Goal: Task Accomplishment & Management: Manage account settings

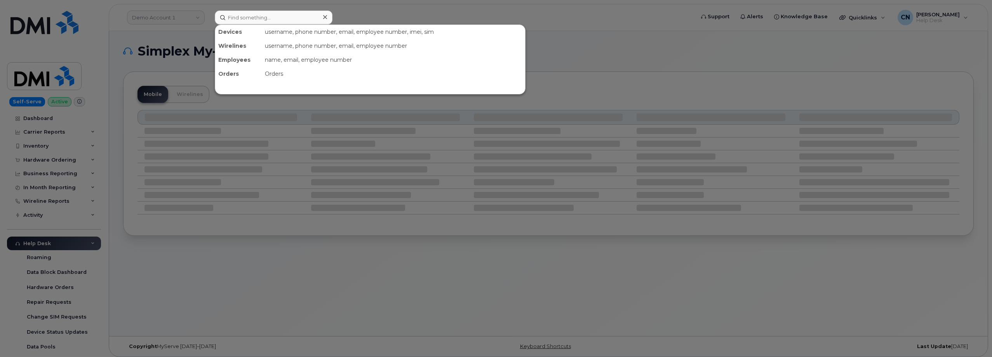
click at [239, 18] on input at bounding box center [274, 17] width 118 height 14
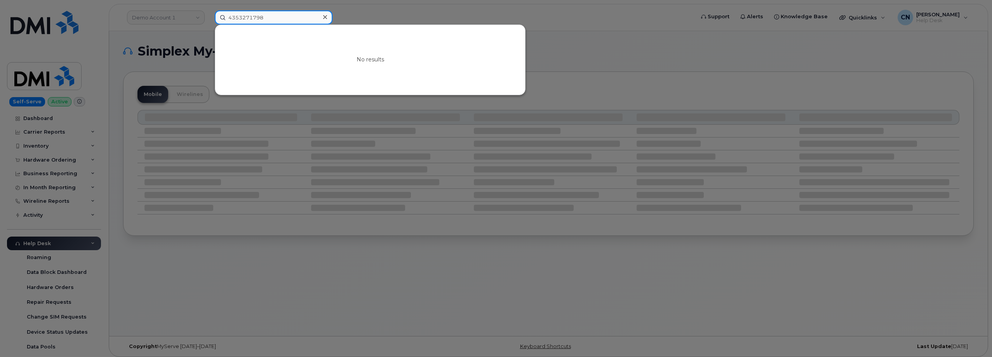
drag, startPoint x: 259, startPoint y: 17, endPoint x: 243, endPoint y: 17, distance: 15.9
click at [243, 17] on input "4353271798" at bounding box center [274, 17] width 118 height 14
drag, startPoint x: 278, startPoint y: 18, endPoint x: 126, endPoint y: 22, distance: 151.5
click at [208, 22] on div "4353271798 No results" at bounding box center [451, 17] width 487 height 14
paste input "5036806792"
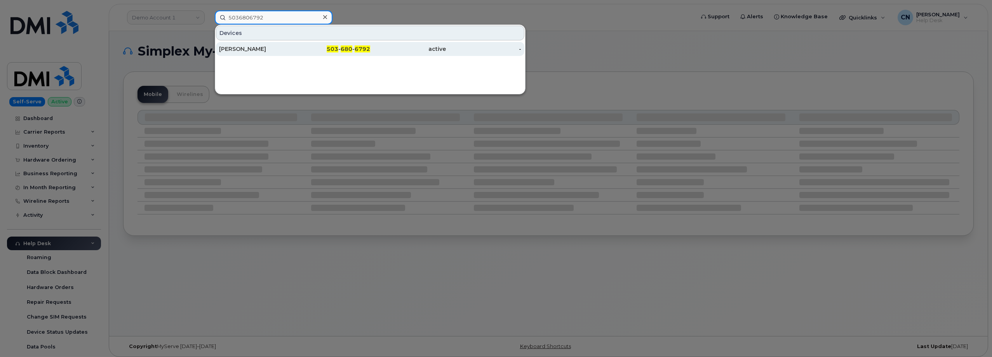
type input "5036806792"
click at [237, 55] on div "CORY MORTENSON" at bounding box center [257, 49] width 76 height 14
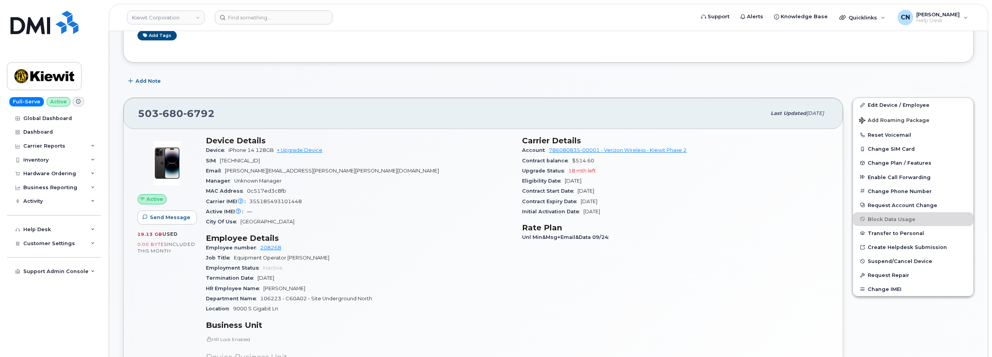
scroll to position [116, 0]
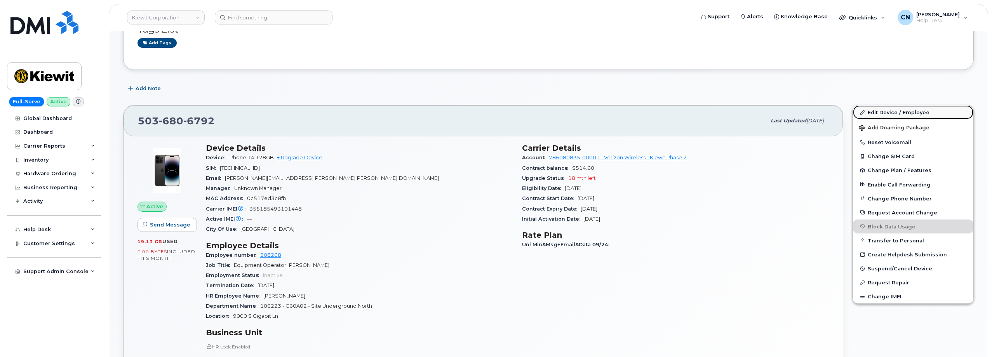
click at [885, 113] on link "Edit Device / Employee" at bounding box center [913, 112] width 120 height 14
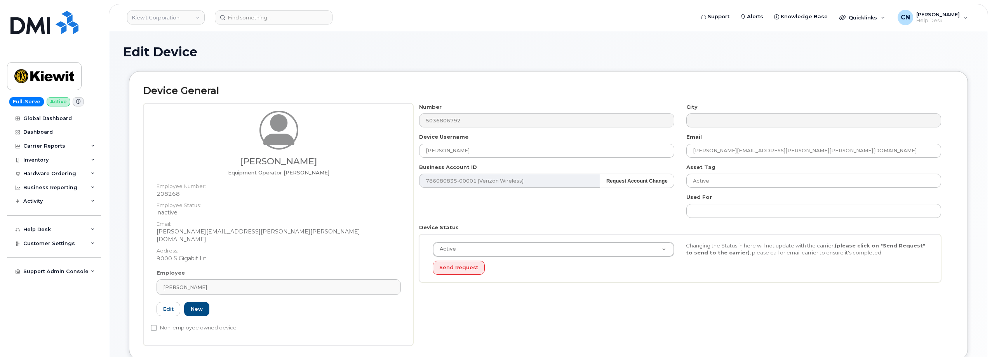
drag, startPoint x: 235, startPoint y: 277, endPoint x: 44, endPoint y: 253, distance: 192.2
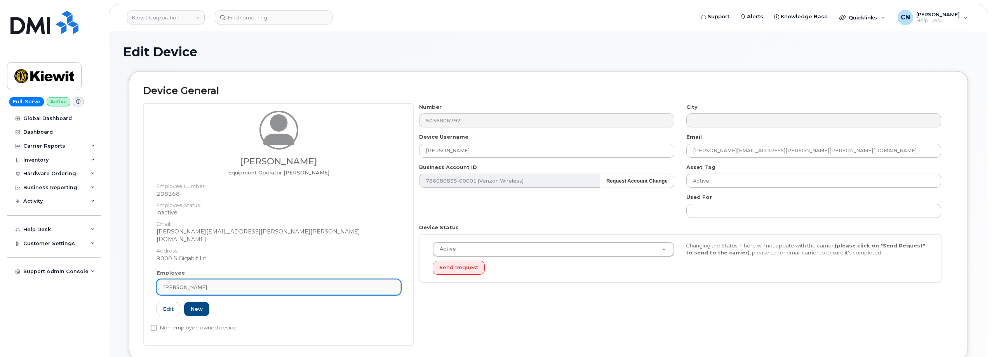
click at [217, 283] on div "Cory Mortenson" at bounding box center [278, 286] width 231 height 7
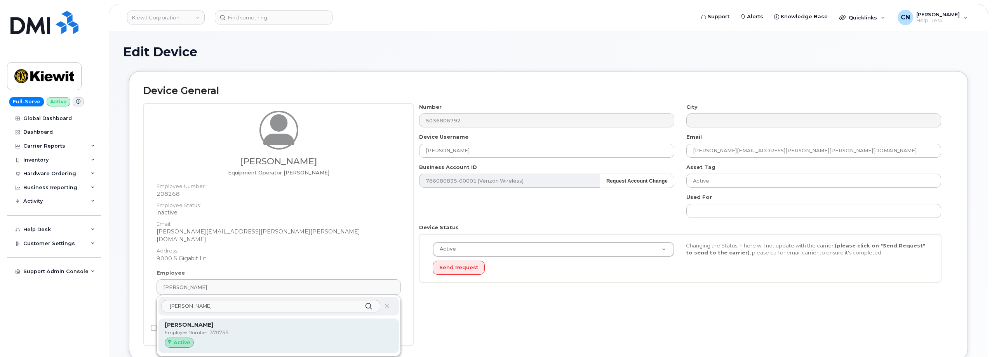
type input "Shane Heb"
click at [237, 329] on div "Shane Hebdon Employee Number: 370755 Active" at bounding box center [279, 336] width 228 height 30
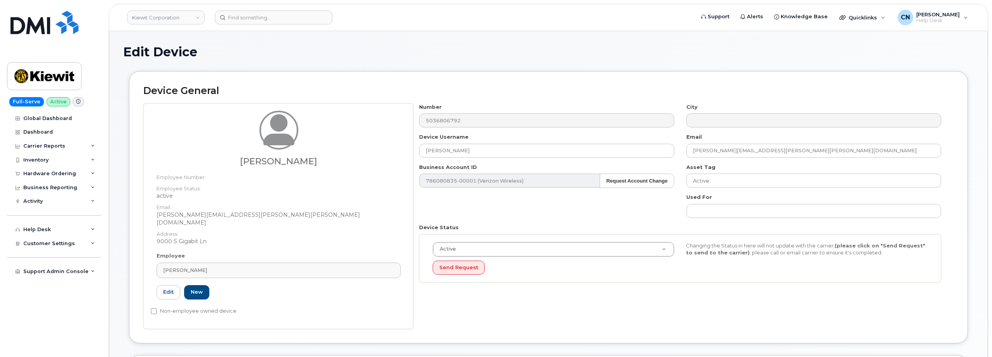
type input "370755"
type input "Shane Hebdon"
type input "shane.hebdon@kiewit.com"
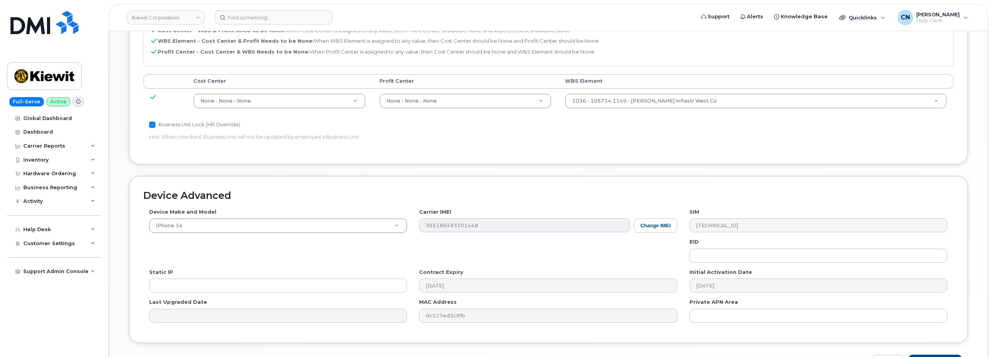
scroll to position [424, 0]
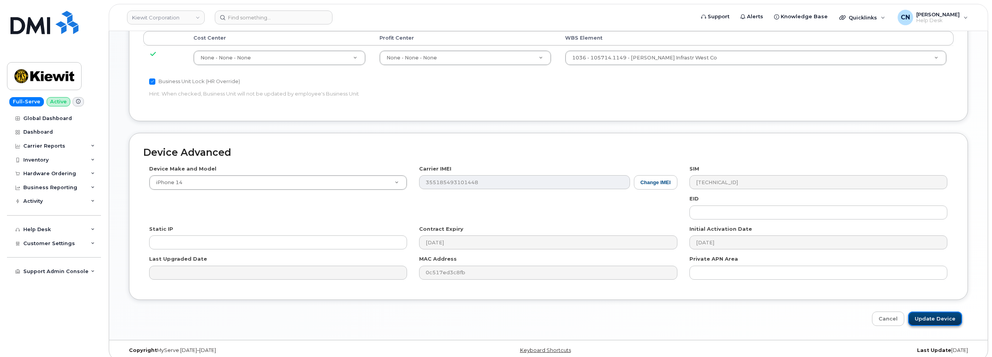
click at [922, 311] on input "Update Device" at bounding box center [935, 318] width 54 height 14
type input "Saving..."
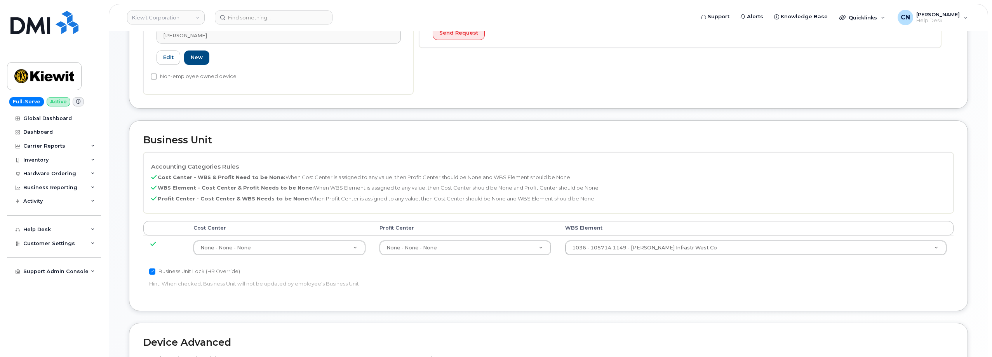
scroll to position [386, 0]
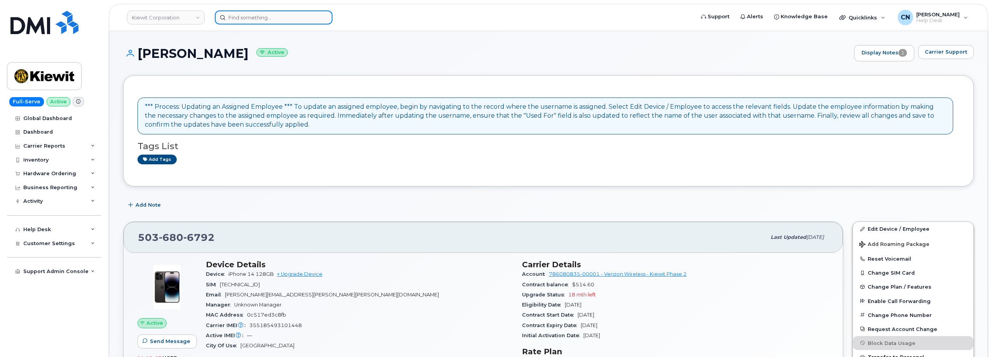
click at [251, 13] on input at bounding box center [274, 17] width 118 height 14
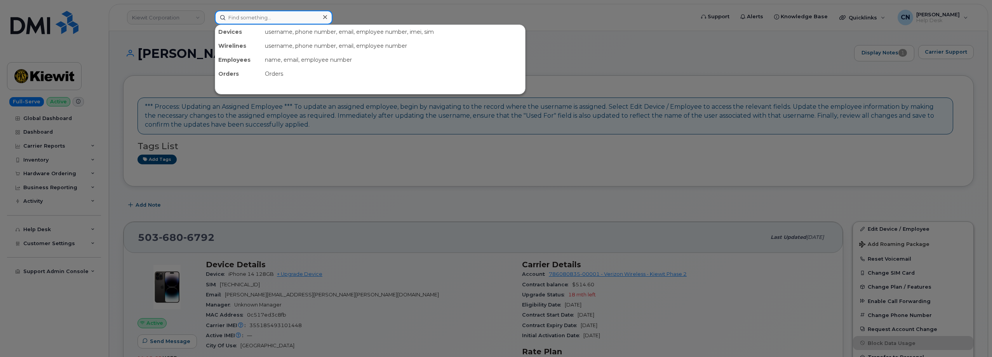
paste input "2406958080"
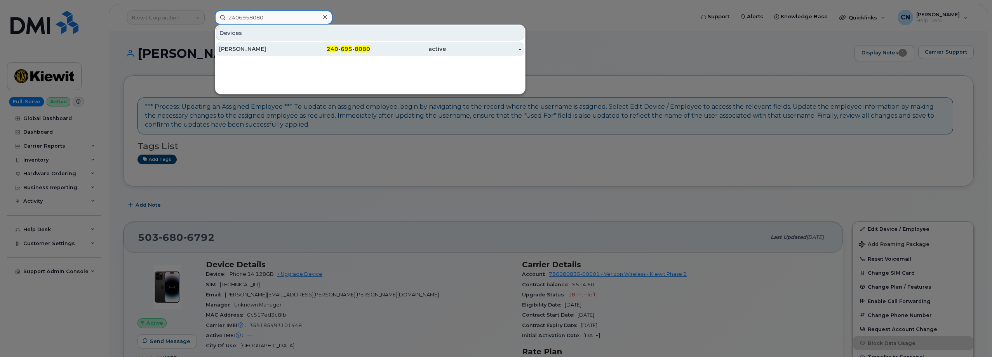
type input "2406958080"
click at [253, 47] on div "ZACH CRACE" at bounding box center [257, 49] width 76 height 8
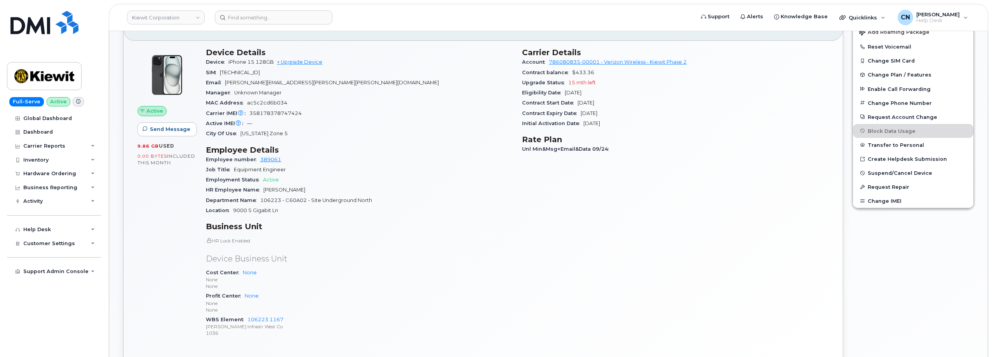
scroll to position [388, 0]
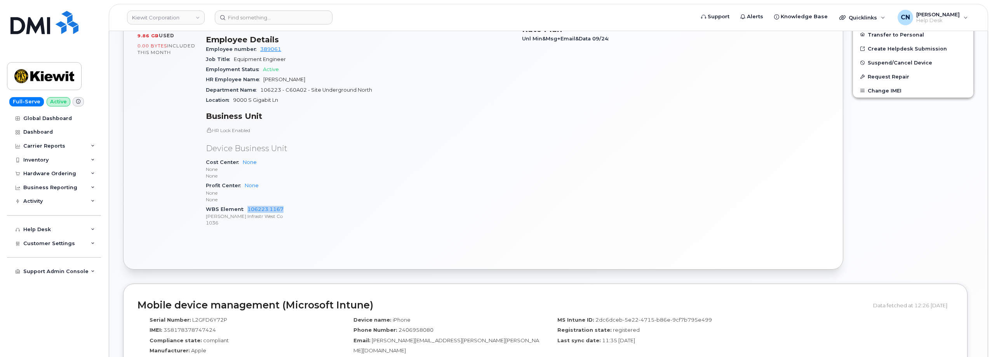
drag, startPoint x: 286, startPoint y: 208, endPoint x: 246, endPoint y: 209, distance: 39.6
click at [246, 209] on div "WBS Element 106223.1167 Kiewit Infrastr West Co 1036" at bounding box center [359, 216] width 307 height 24
copy link "106223.1167"
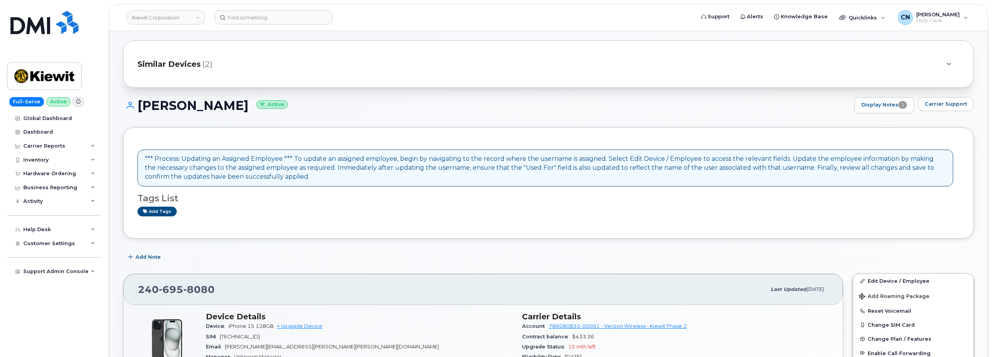
scroll to position [0, 0]
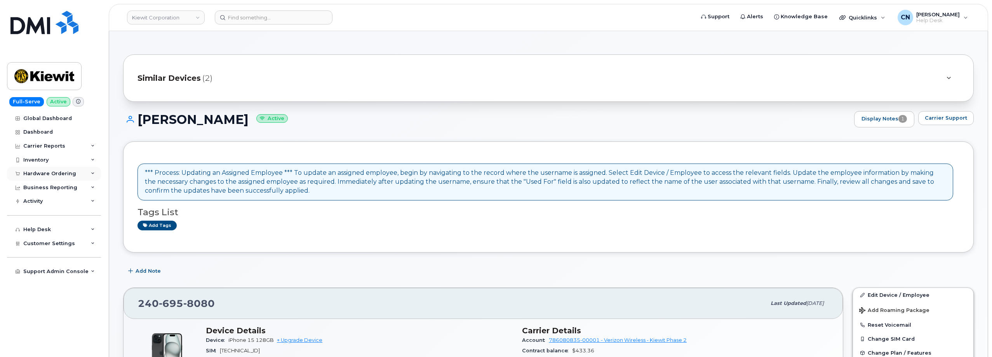
click at [38, 172] on div "Hardware Ordering" at bounding box center [49, 173] width 53 height 6
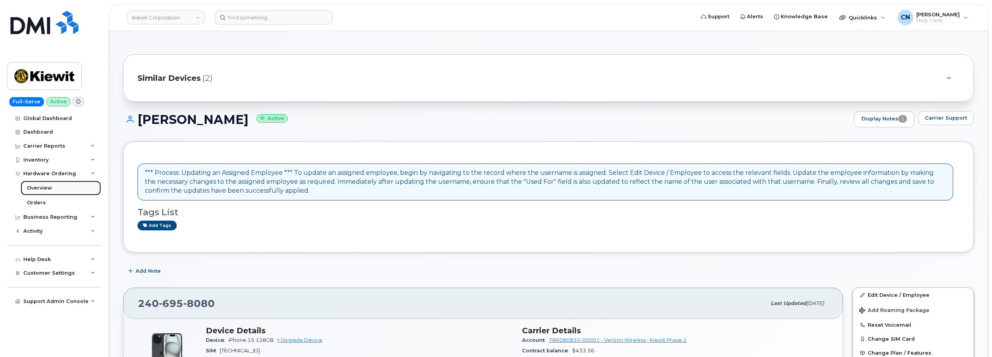
click at [61, 189] on link "Overview" at bounding box center [61, 188] width 80 height 15
click at [43, 190] on div "Overview" at bounding box center [39, 187] width 25 height 7
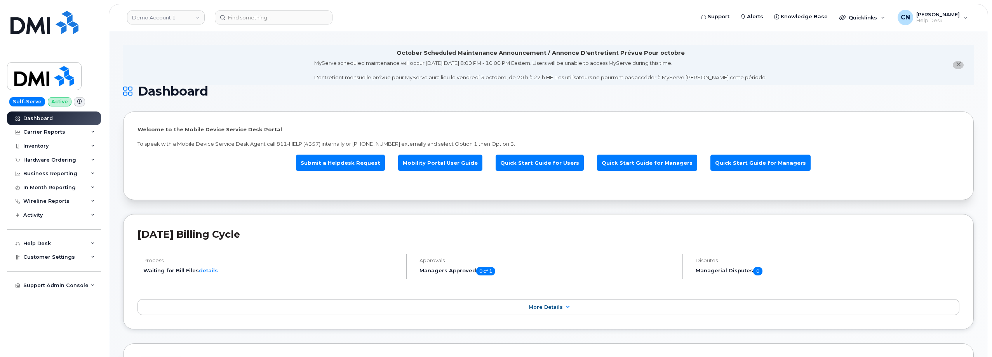
click at [257, 10] on header "Demo Account 1 Support Alerts Knowledge Base Quicklinks Suspend / Cancel Device…" at bounding box center [548, 17] width 879 height 27
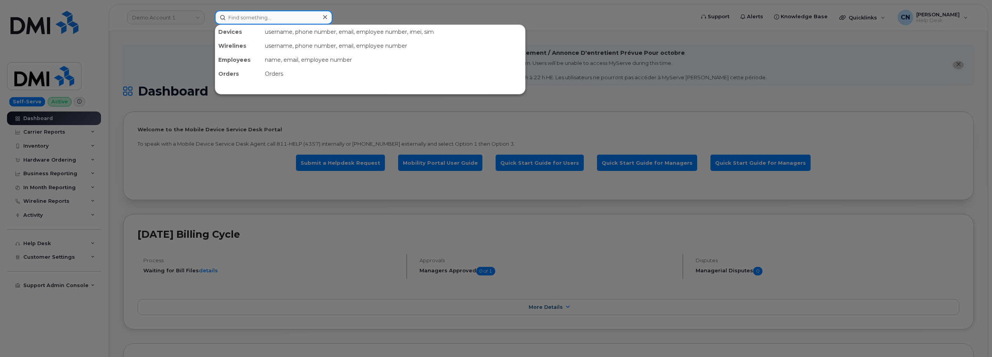
click at [255, 20] on input at bounding box center [274, 17] width 118 height 14
paste input "5036806792"
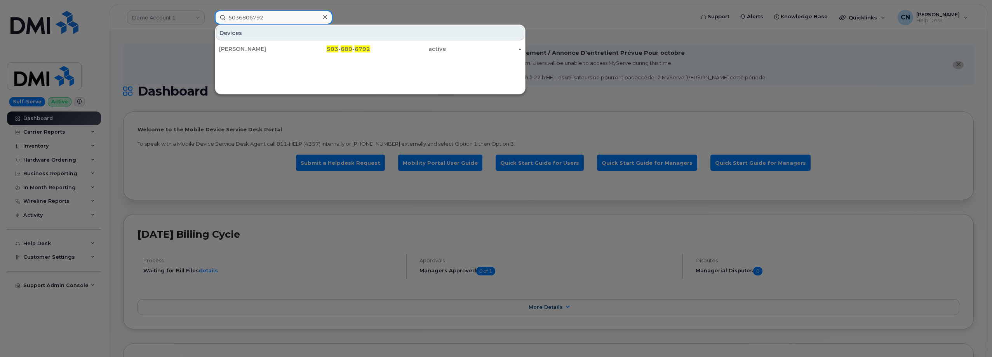
type input "5036806792"
click at [240, 52] on div "[PERSON_NAME]" at bounding box center [257, 49] width 76 height 8
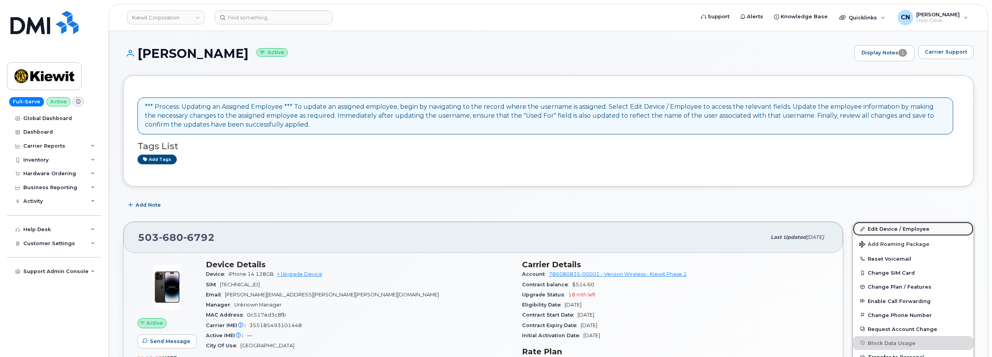
click at [872, 225] on link "Edit Device / Employee" at bounding box center [913, 229] width 120 height 14
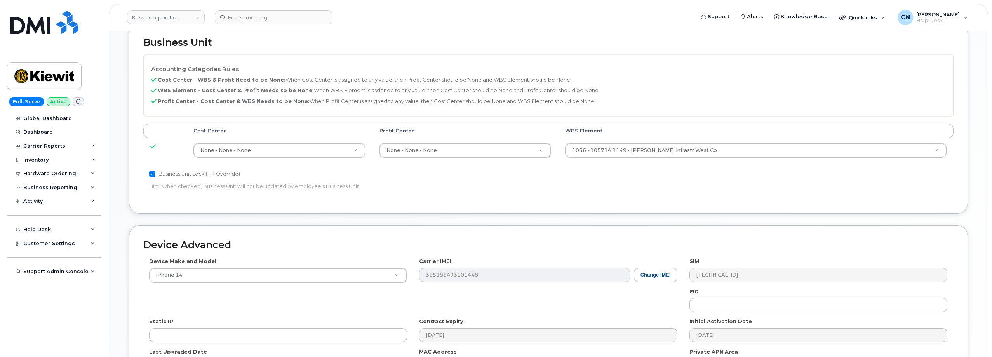
scroll to position [311, 0]
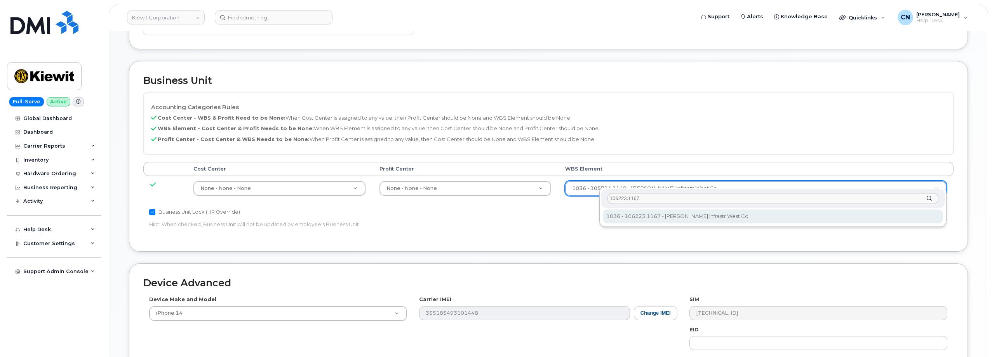
type input "106223.1167"
type input "33642233"
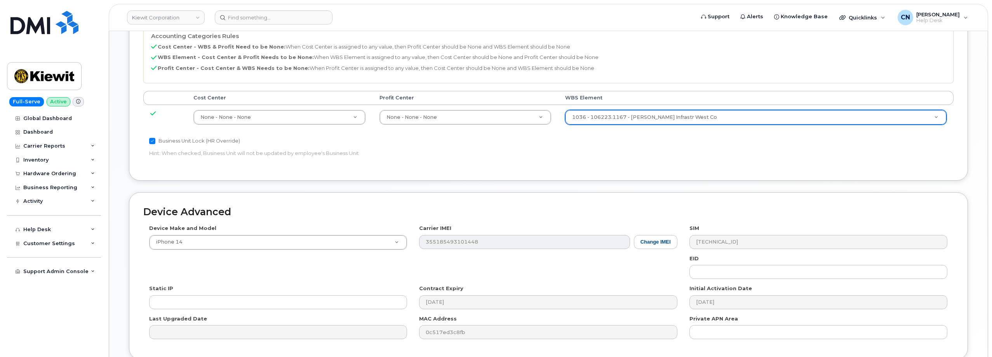
scroll to position [441, 0]
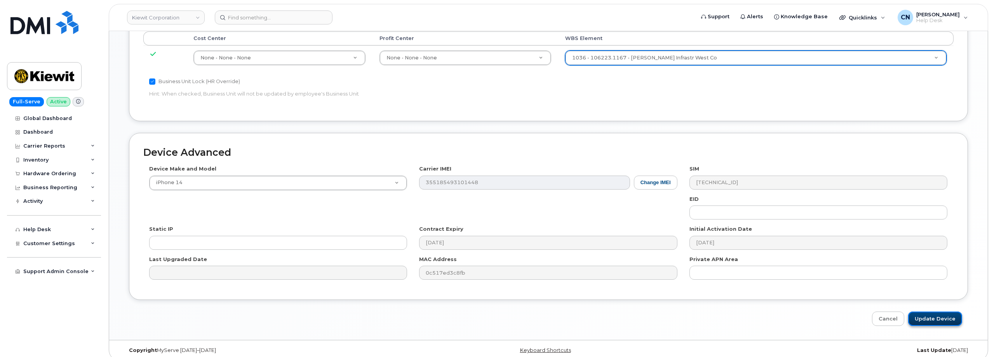
click at [922, 311] on input "Update Device" at bounding box center [935, 318] width 54 height 14
type input "Saving..."
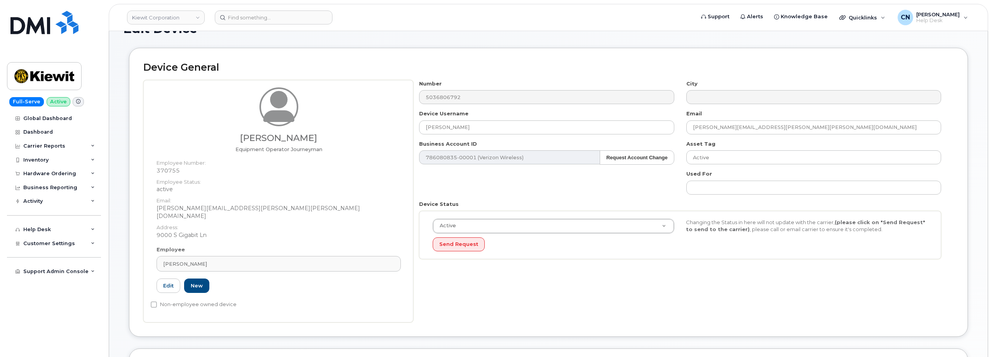
scroll to position [0, 0]
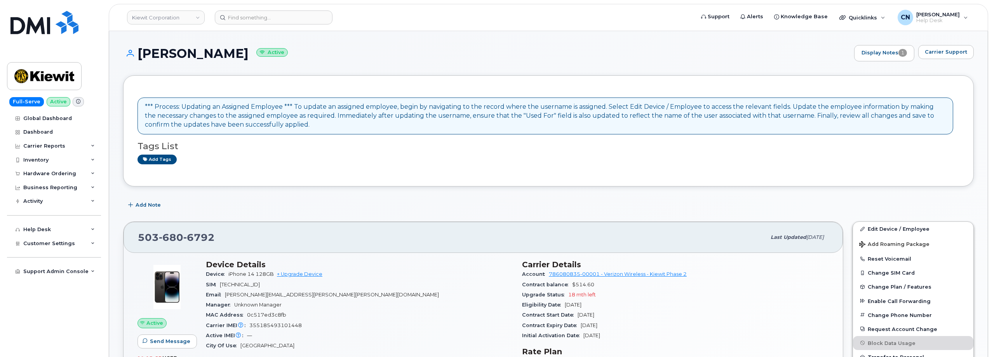
click at [229, 52] on h1 "Shane Hebdon Active" at bounding box center [486, 54] width 727 height 14
drag, startPoint x: 231, startPoint y: 50, endPoint x: 139, endPoint y: 51, distance: 92.0
click at [139, 51] on h1 "Shane Hebdon Active" at bounding box center [486, 54] width 727 height 14
copy h1 "Shane Hebdon"
click at [931, 59] on div "Carrier Support" at bounding box center [946, 53] width 56 height 16
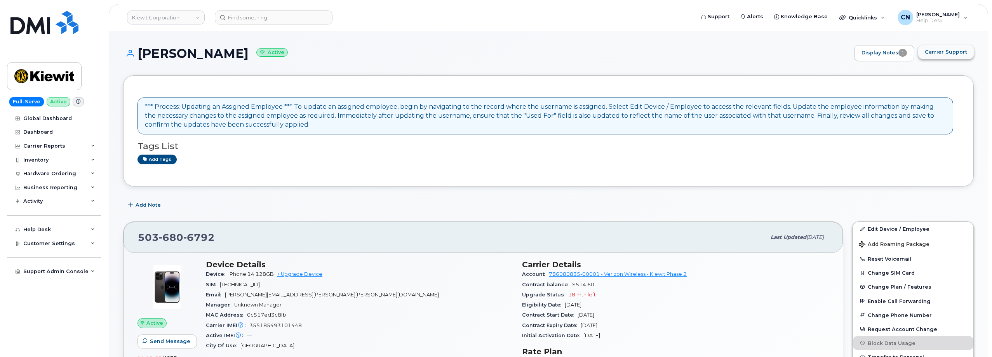
click at [933, 54] on span "Carrier Support" at bounding box center [945, 51] width 42 height 7
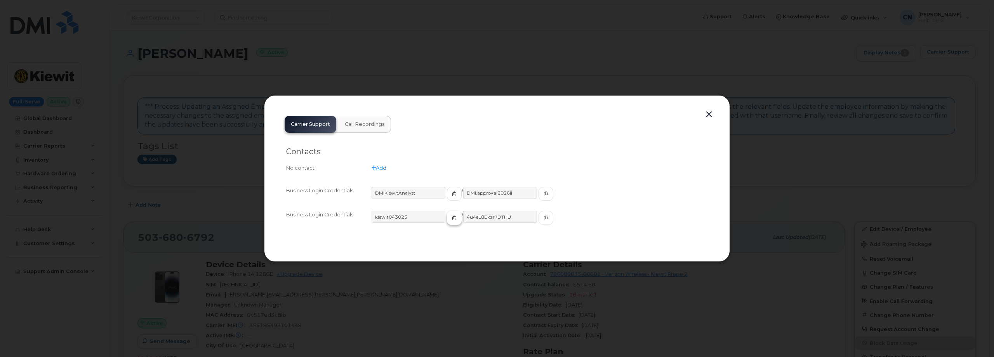
click at [451, 215] on span "button" at bounding box center [454, 217] width 7 height 7
click at [544, 220] on icon "button" at bounding box center [546, 217] width 5 height 5
click at [707, 112] on button "button" at bounding box center [709, 114] width 12 height 11
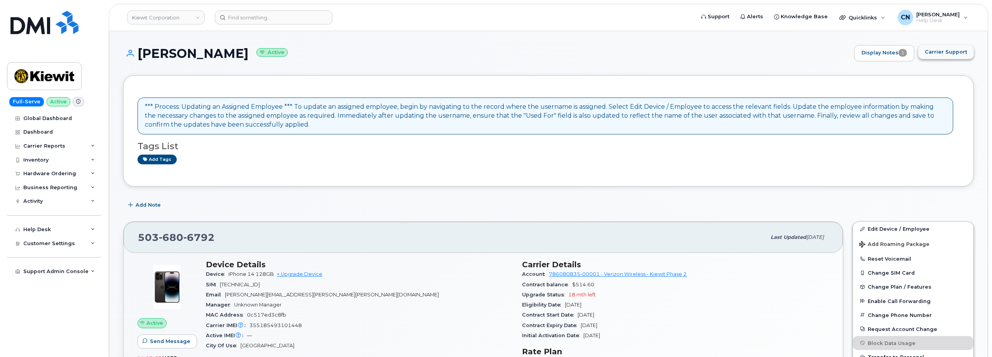
click at [946, 50] on span "Carrier Support" at bounding box center [945, 51] width 42 height 7
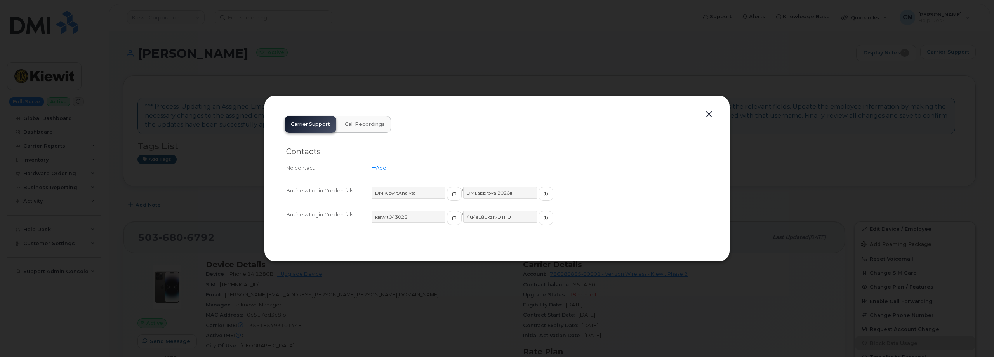
click at [708, 113] on button "button" at bounding box center [709, 114] width 12 height 11
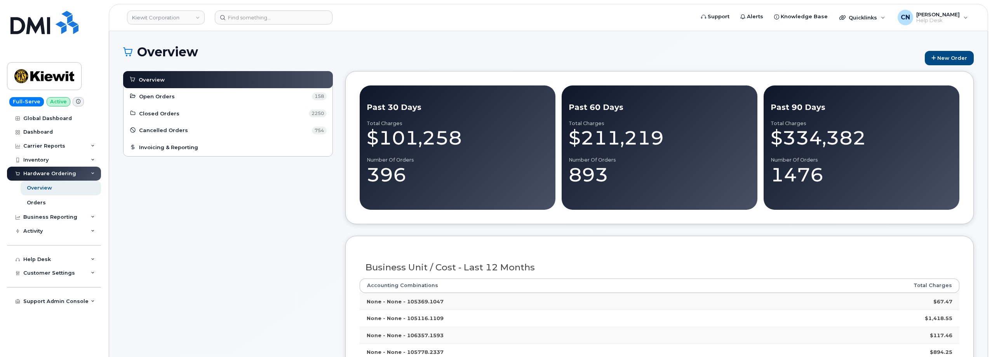
click at [258, 5] on header "Kiewit Corporation Support Alerts Knowledge Base Quicklinks Suspend / Cancel De…" at bounding box center [548, 17] width 879 height 27
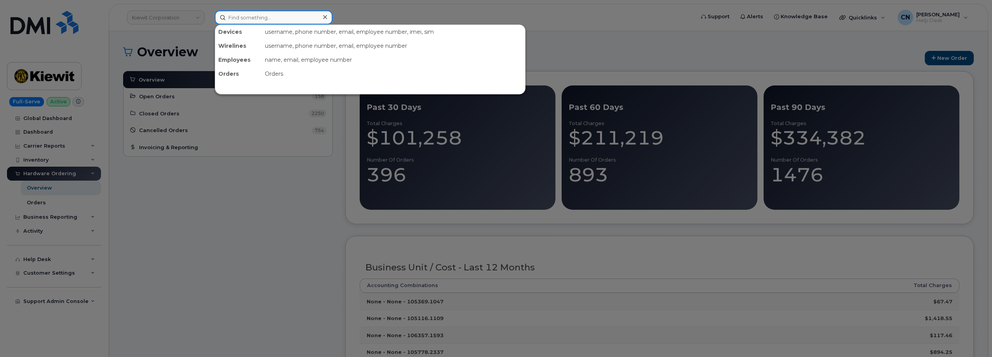
click at [255, 13] on input at bounding box center [274, 17] width 118 height 14
paste input "402-594-4517"
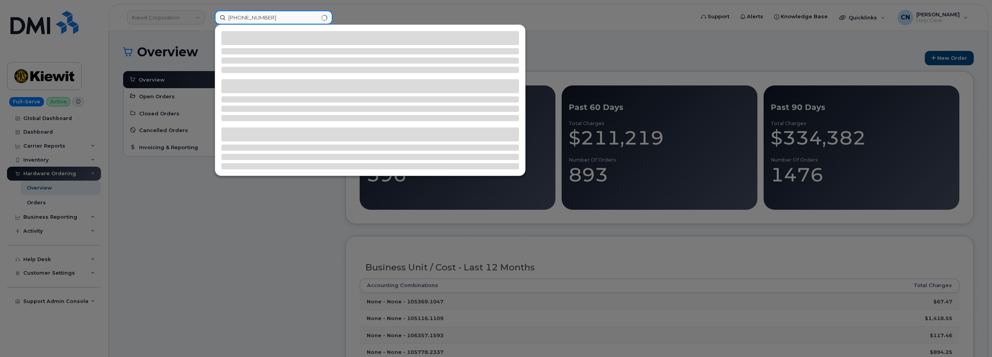
type input "402-594-4517"
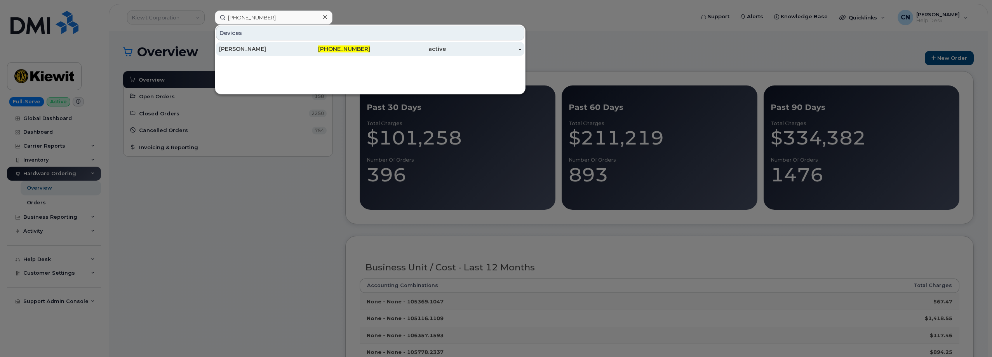
click at [249, 49] on div "NIDHI JAIN" at bounding box center [257, 49] width 76 height 8
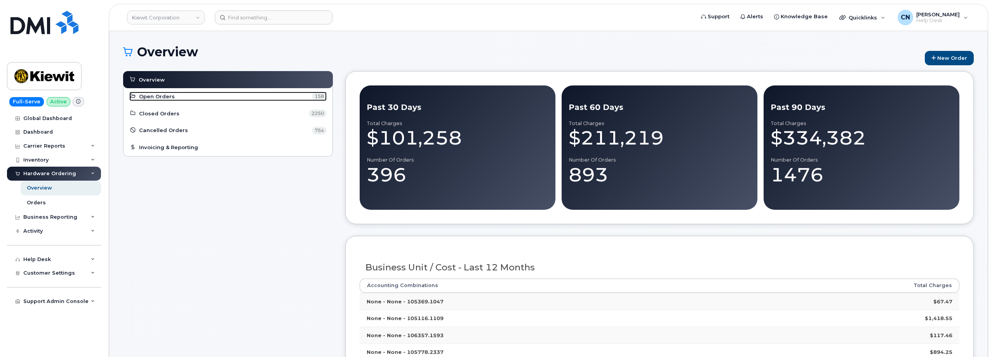
click at [147, 94] on span "Open Orders" at bounding box center [157, 96] width 36 height 7
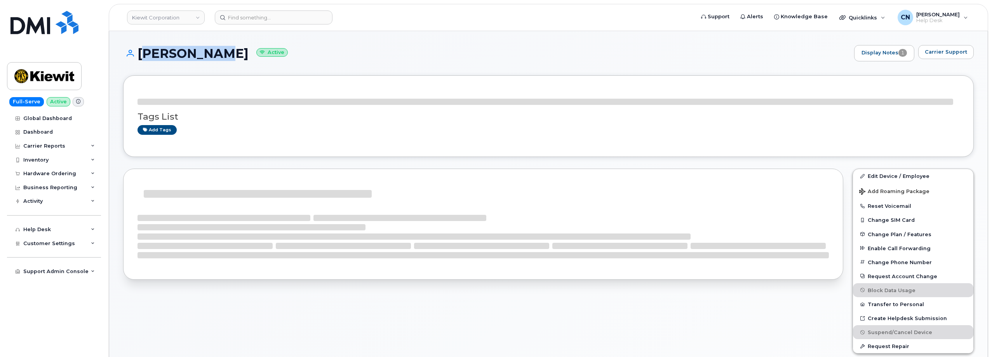
drag, startPoint x: 205, startPoint y: 51, endPoint x: 141, endPoint y: 54, distance: 64.5
click at [141, 54] on h1 "[PERSON_NAME] Active" at bounding box center [486, 54] width 727 height 14
copy h1 "[PERSON_NAME]"
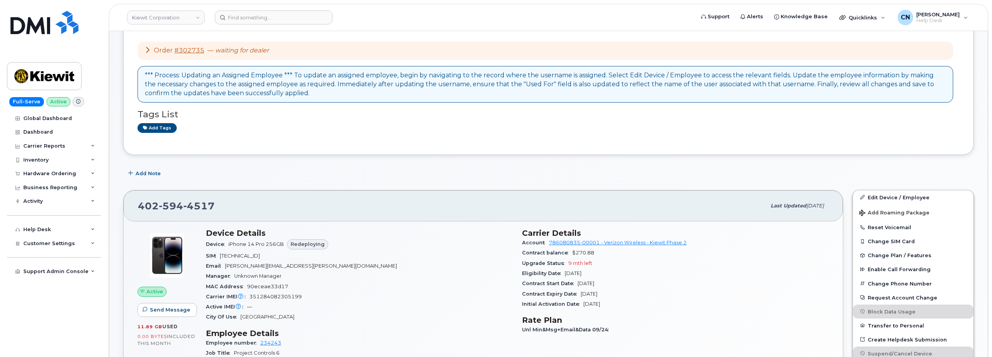
scroll to position [134, 0]
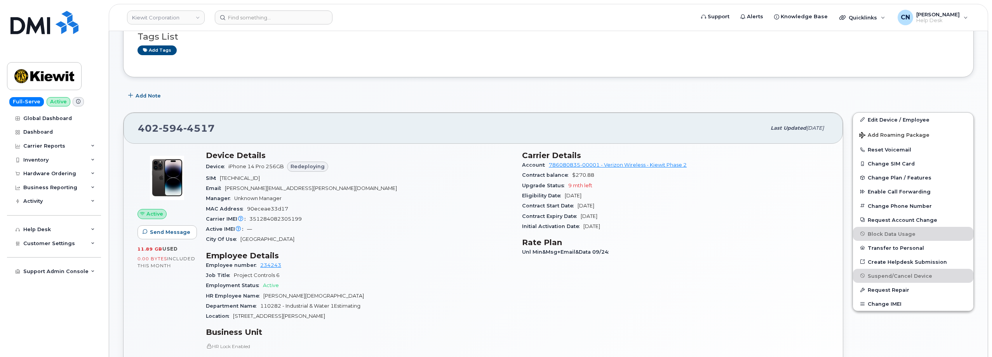
drag, startPoint x: 521, startPoint y: 175, endPoint x: 637, endPoint y: 202, distance: 119.1
click at [637, 202] on div "Carrier Details Account 786080835-00001 - Verizon Wireless - Kiewit Phase 2 Con…" at bounding box center [675, 300] width 316 height 309
copy section "Contract balance $270.88 Upgrade Status 9 mth left Eligibility Date Jul 06, 202…"
drag, startPoint x: 228, startPoint y: 123, endPoint x: 138, endPoint y: 128, distance: 89.8
click at [138, 128] on div "402 594 4517" at bounding box center [452, 128] width 628 height 16
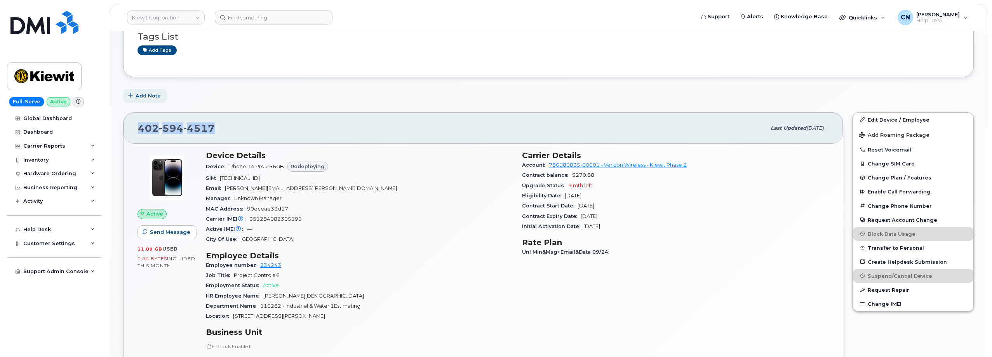
copy span "402 594 4517"
click at [230, 26] on header "Kiewit Corporation Support Alerts Knowledge Base Quicklinks Suspend / Cancel De…" at bounding box center [548, 17] width 879 height 27
click at [240, 17] on input at bounding box center [274, 17] width 118 height 14
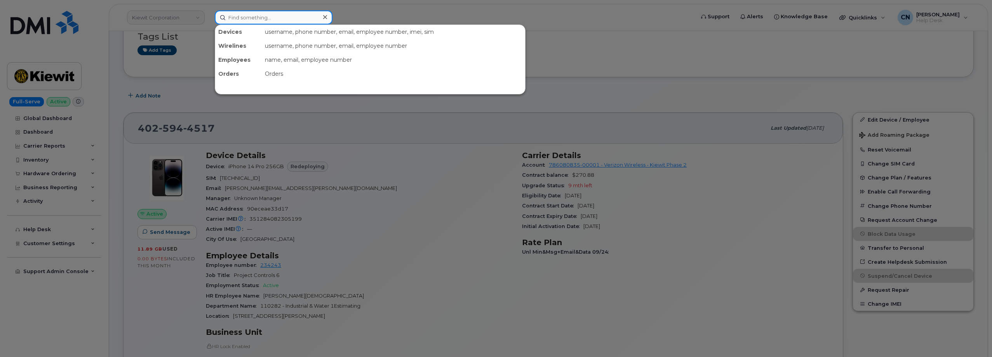
paste input "6394807510"
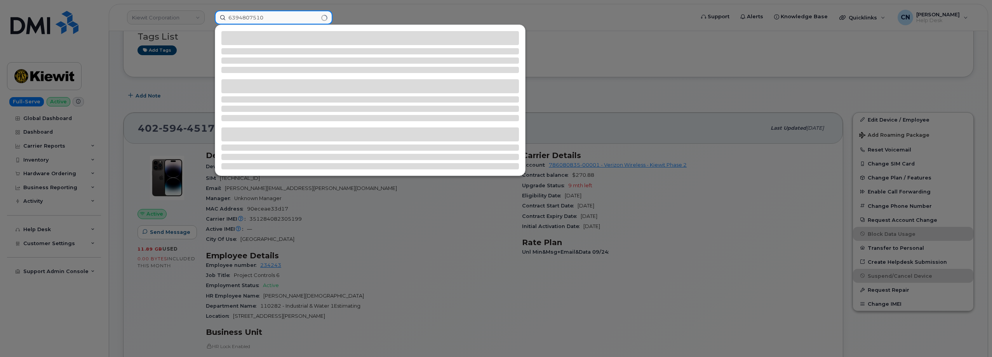
type input "6394807510"
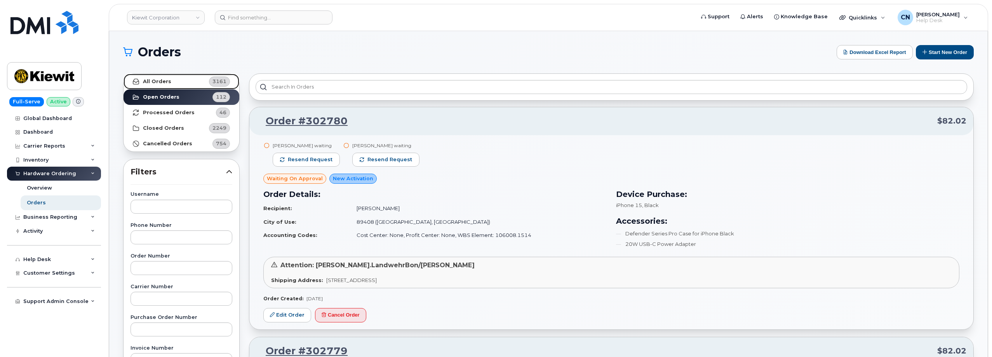
click at [161, 80] on strong "All Orders" at bounding box center [157, 81] width 28 height 6
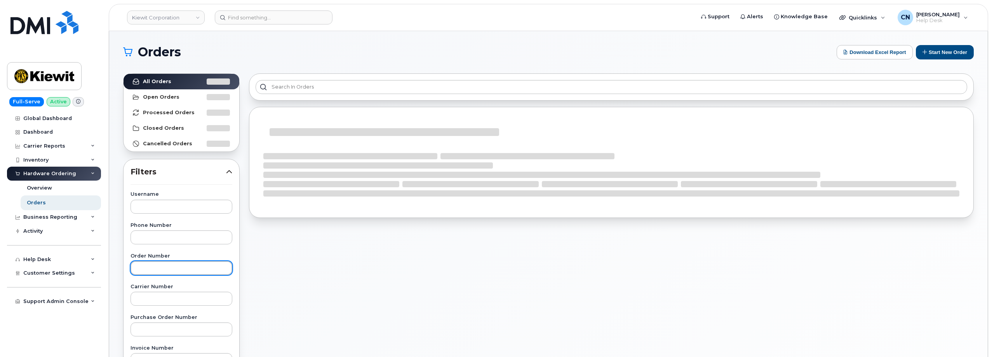
click at [151, 265] on input "text" at bounding box center [181, 268] width 102 height 14
paste input "302735"
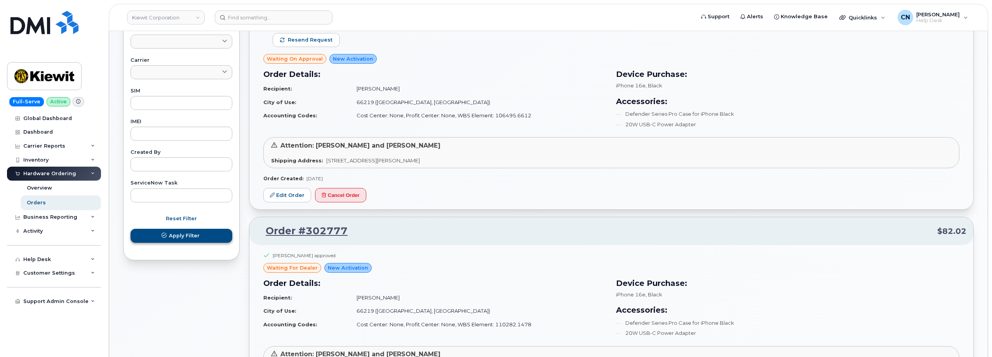
type input "302735"
drag, startPoint x: 182, startPoint y: 233, endPoint x: 191, endPoint y: 229, distance: 10.0
click at [182, 233] on span "Apply Filter" at bounding box center [184, 235] width 31 height 7
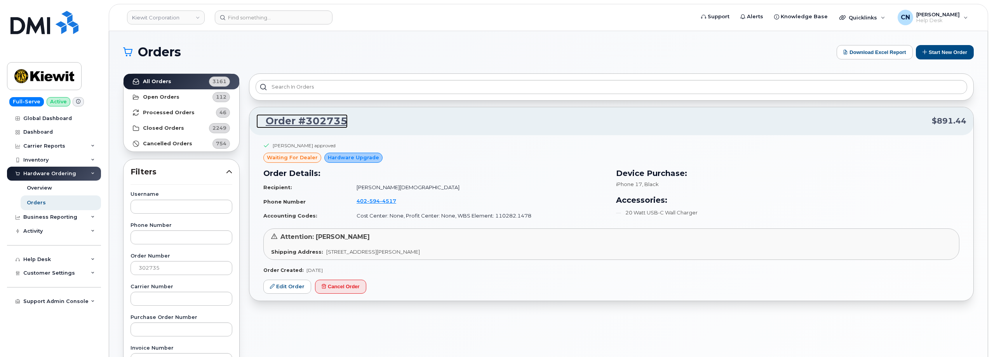
click at [314, 121] on link "Order #302735" at bounding box center [301, 121] width 91 height 14
drag, startPoint x: 337, startPoint y: 144, endPoint x: 277, endPoint y: 142, distance: 60.2
click at [277, 142] on div "Rachel Van Fleet approved" at bounding box center [300, 147] width 75 height 10
drag, startPoint x: 273, startPoint y: 143, endPoint x: 339, endPoint y: 146, distance: 66.8
click at [339, 146] on div "Rachel Van Fleet approved" at bounding box center [611, 147] width 696 height 11
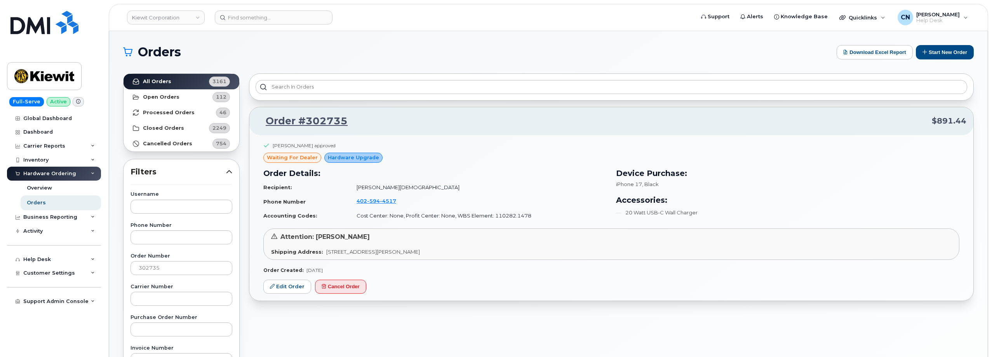
copy div "Rachel Van Fleet approved"
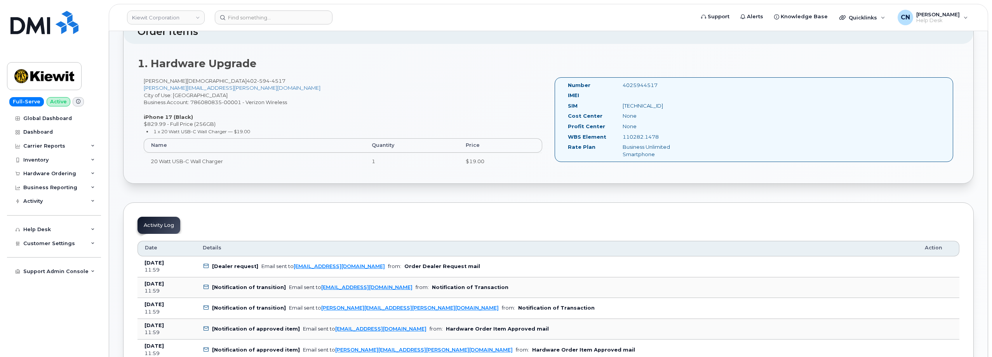
scroll to position [361, 0]
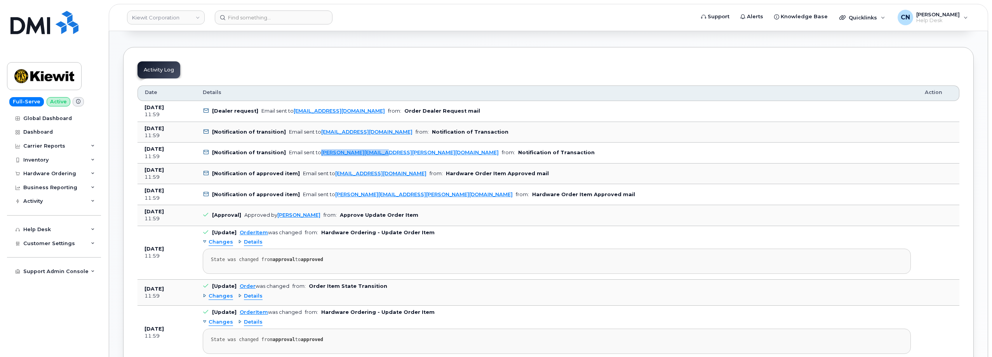
drag, startPoint x: 383, startPoint y: 151, endPoint x: 316, endPoint y: 156, distance: 66.6
click at [316, 156] on td "[Notification of transition] Email sent to [PERSON_NAME][EMAIL_ADDRESS][PERSON_…" at bounding box center [557, 152] width 722 height 21
copy link "[PERSON_NAME][EMAIL_ADDRESS][PERSON_NAME][DOMAIN_NAME]"
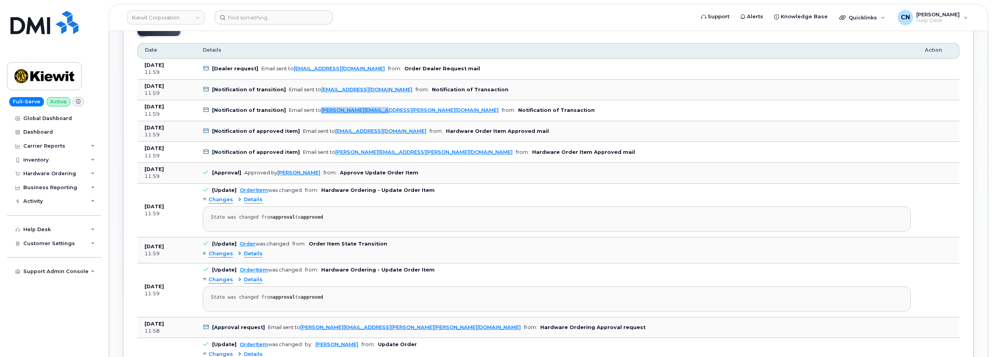
scroll to position [478, 0]
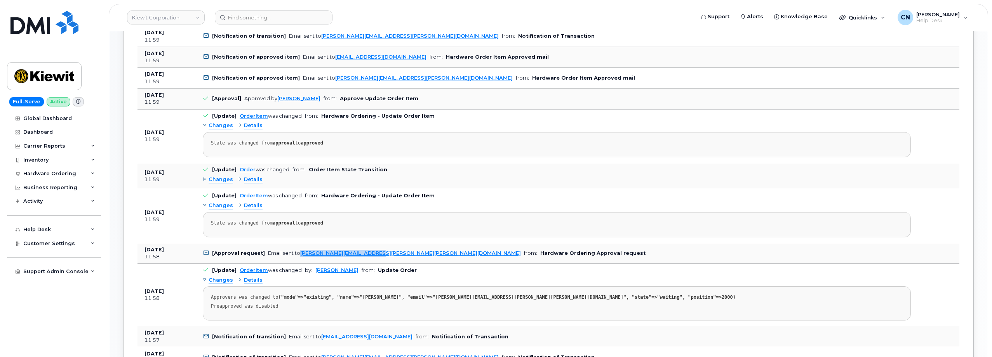
drag, startPoint x: 296, startPoint y: 253, endPoint x: 386, endPoint y: 257, distance: 89.8
click at [386, 257] on td "[Approval request] Email sent to [PERSON_NAME][EMAIL_ADDRESS][PERSON_NAME][PERS…" at bounding box center [557, 253] width 722 height 21
copy div "[PERSON_NAME][EMAIL_ADDRESS][PERSON_NAME][PERSON_NAME][DOMAIN_NAME]"
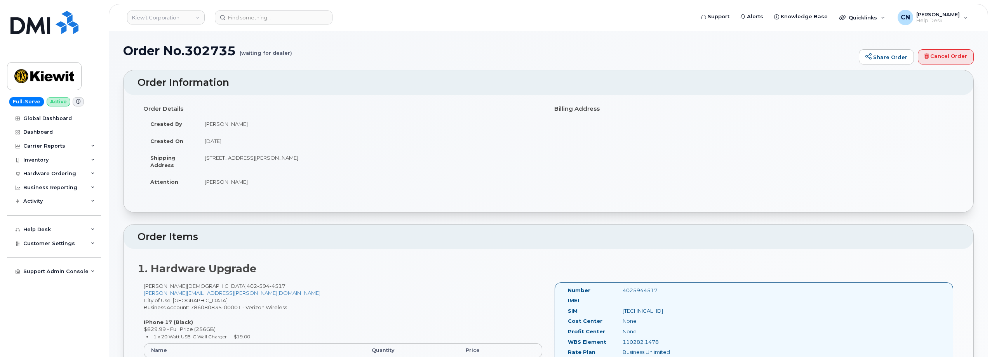
scroll to position [0, 0]
